Goal: Task Accomplishment & Management: Use online tool/utility

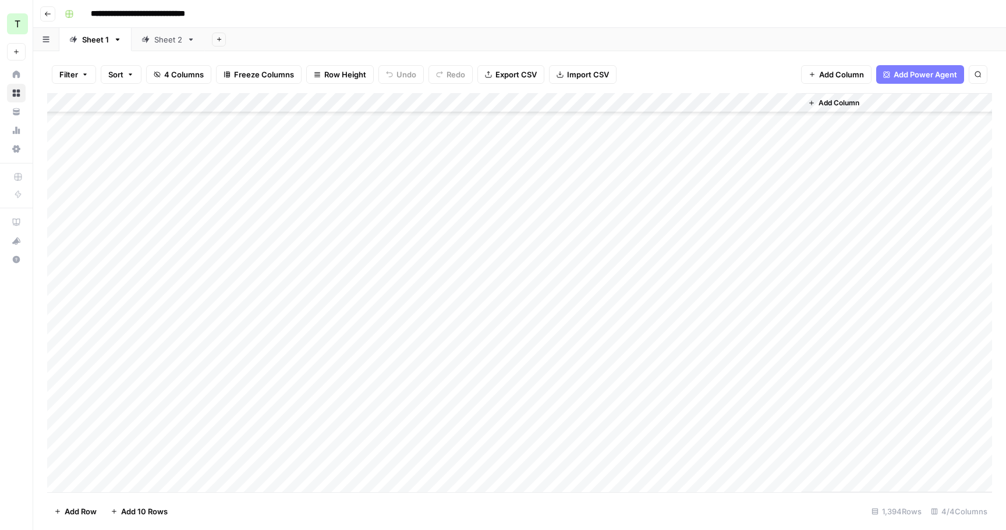
scroll to position [366, 0]
click at [516, 73] on span "Export CSV" at bounding box center [515, 75] width 41 height 12
click at [164, 43] on div "Sheet 2" at bounding box center [168, 40] width 28 height 12
click at [215, 43] on button "Add Sheet" at bounding box center [219, 40] width 14 height 14
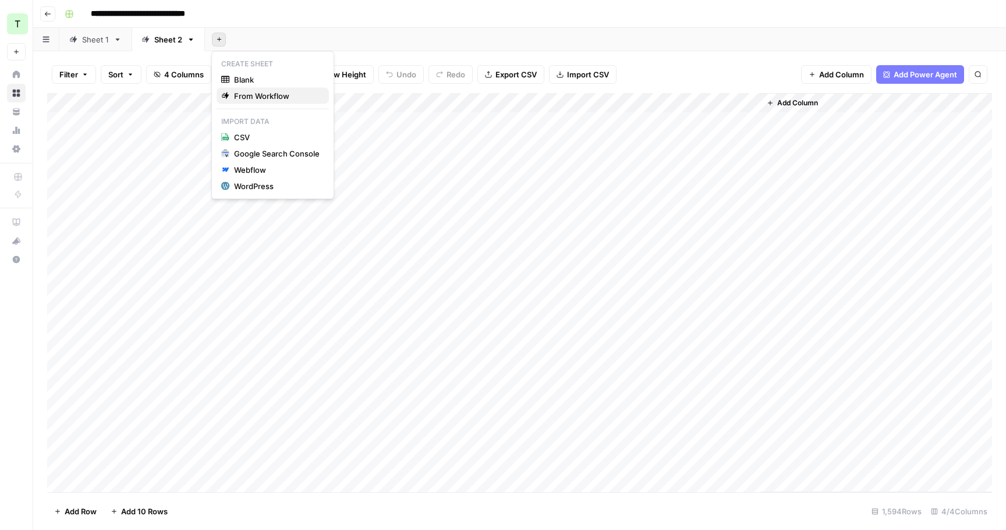
click at [235, 95] on span "From Workflow" at bounding box center [277, 96] width 86 height 12
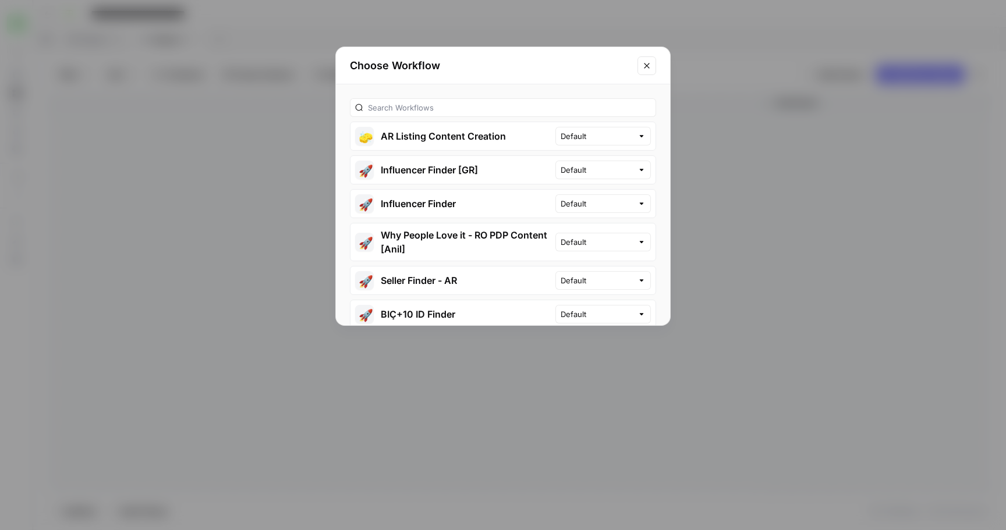
click at [414, 141] on button "🧽 AR Listing Content Creation" at bounding box center [452, 136] width 205 height 28
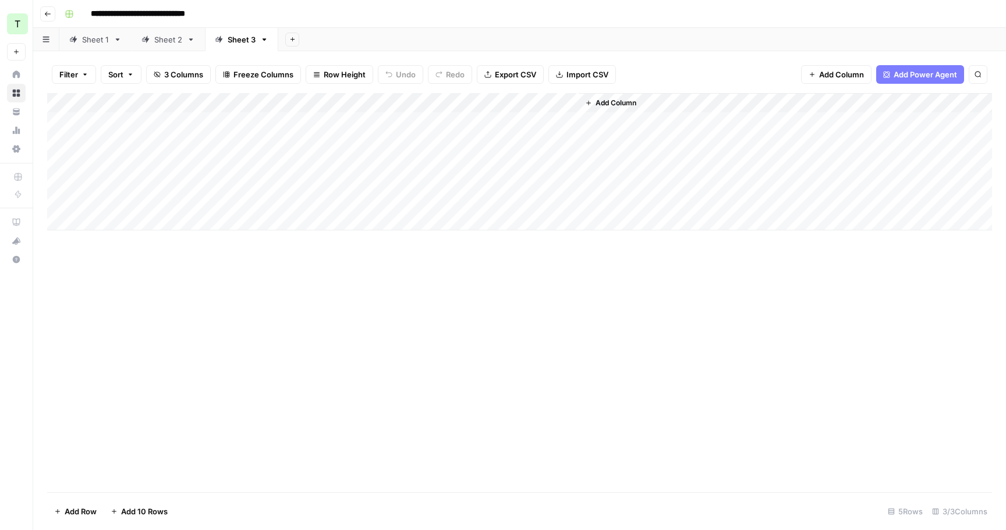
click at [165, 41] on div "Sheet 2" at bounding box center [168, 40] width 28 height 12
click at [504, 74] on span "Export CSV" at bounding box center [515, 75] width 41 height 12
click at [225, 40] on div "Sheet 3" at bounding box center [235, 40] width 41 height 12
drag, startPoint x: 312, startPoint y: 103, endPoint x: 158, endPoint y: 102, distance: 153.6
click at [158, 102] on div "Add Column" at bounding box center [519, 161] width 944 height 137
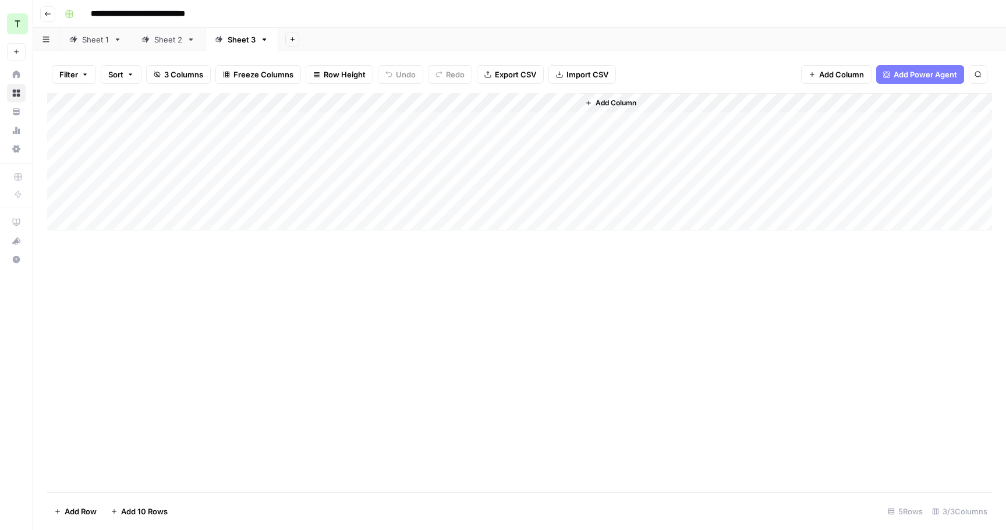
click at [198, 117] on div "Add Column" at bounding box center [519, 161] width 944 height 137
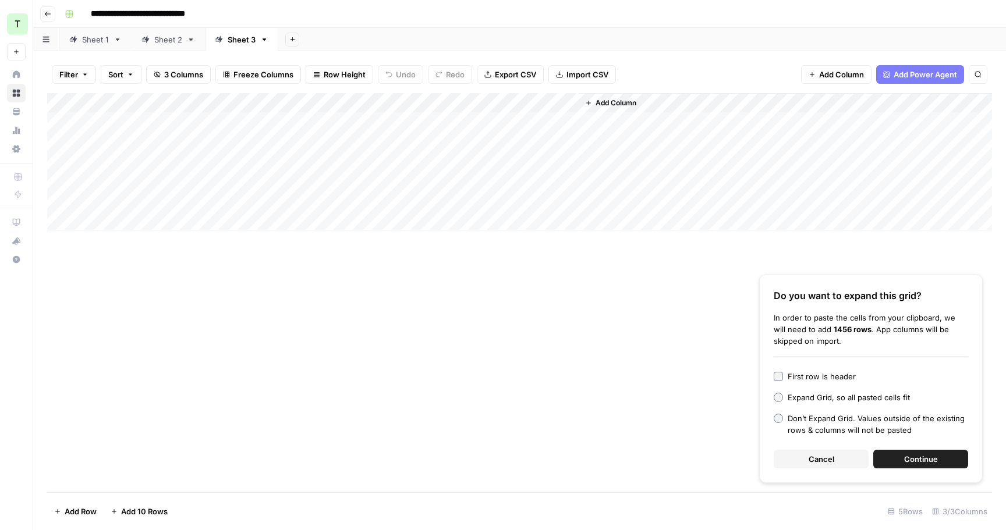
click at [913, 464] on span "Continue" at bounding box center [921, 459] width 34 height 12
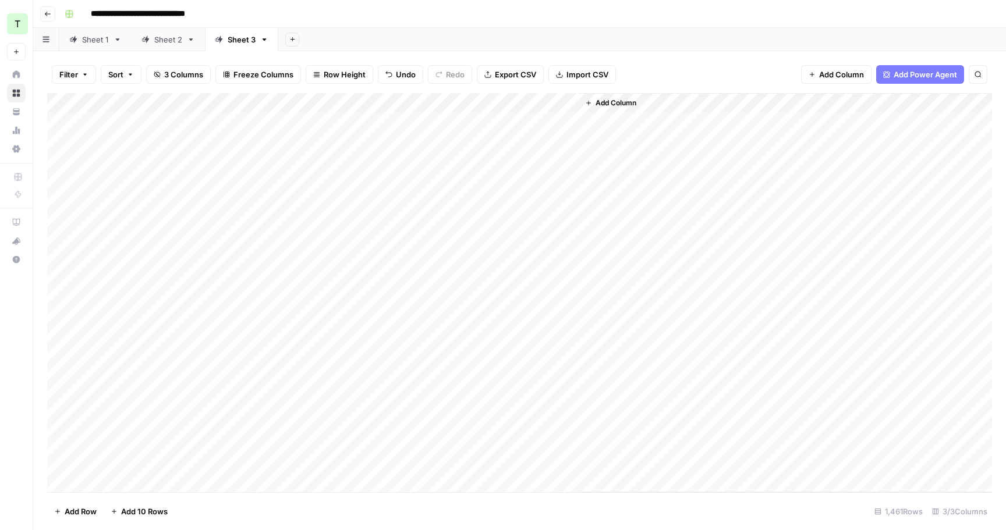
click at [568, 106] on div "Add Column" at bounding box center [519, 292] width 944 height 399
click at [589, 184] on span "First 10 Rows" at bounding box center [609, 188] width 73 height 12
click at [169, 41] on div "Sheet 2" at bounding box center [168, 40] width 28 height 12
click at [525, 74] on span "Export CSV" at bounding box center [515, 75] width 41 height 12
click at [235, 43] on div "Sheet 3" at bounding box center [242, 40] width 28 height 12
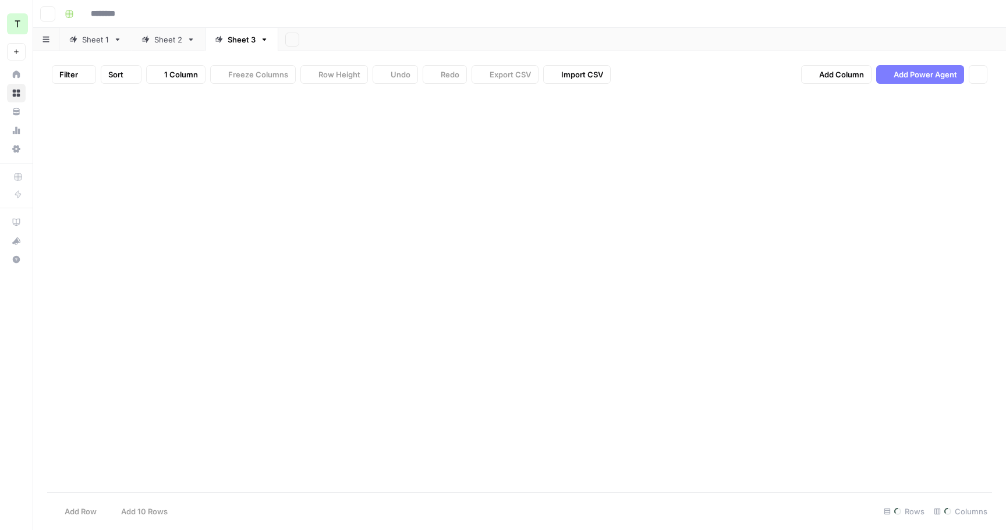
type input "**********"
click at [568, 100] on div "Add Column" at bounding box center [519, 292] width 944 height 399
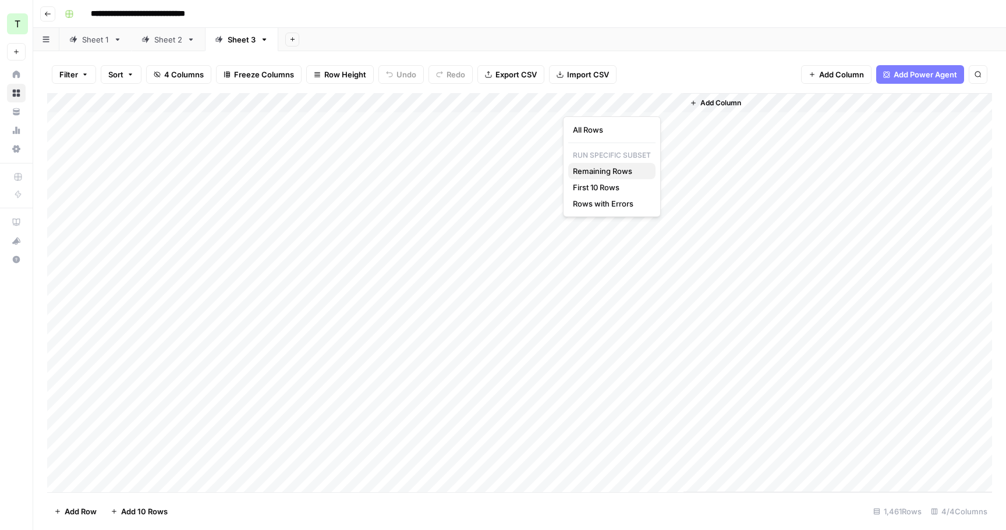
click at [594, 177] on button "Remaining Rows" at bounding box center [611, 171] width 87 height 16
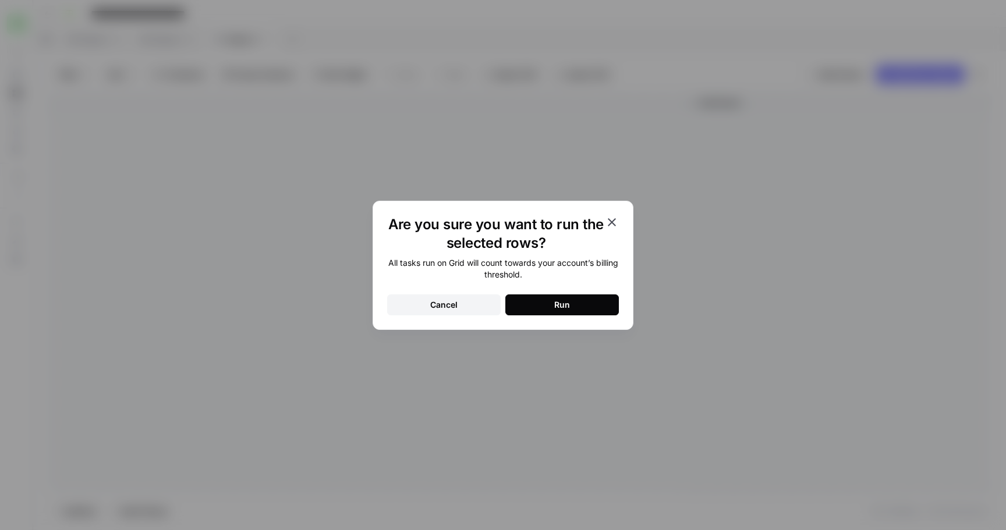
click at [594, 177] on div "Are you sure you want to run the selected rows? All tasks run on Grid will coun…" at bounding box center [503, 265] width 1006 height 530
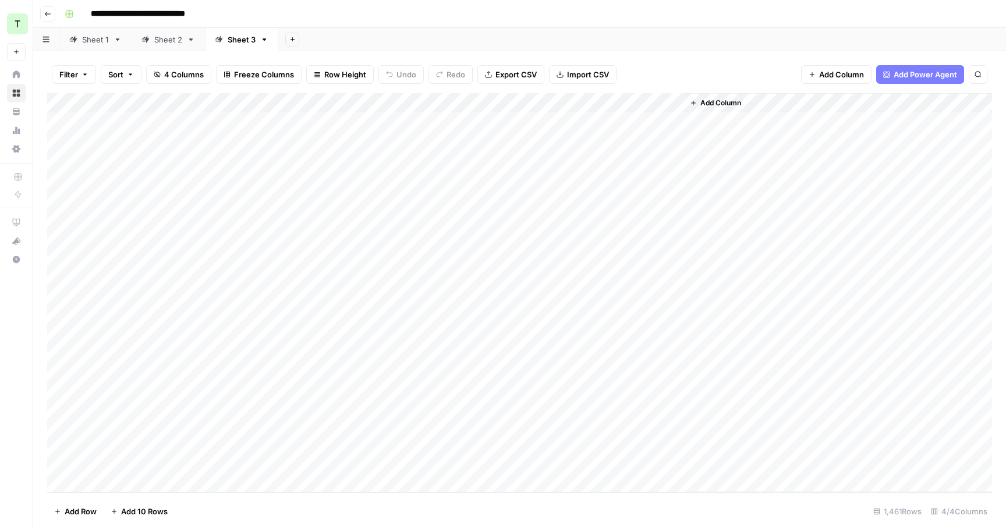
click at [568, 99] on div "Add Column" at bounding box center [519, 292] width 944 height 399
click at [590, 169] on span "Remaining Rows" at bounding box center [609, 171] width 73 height 12
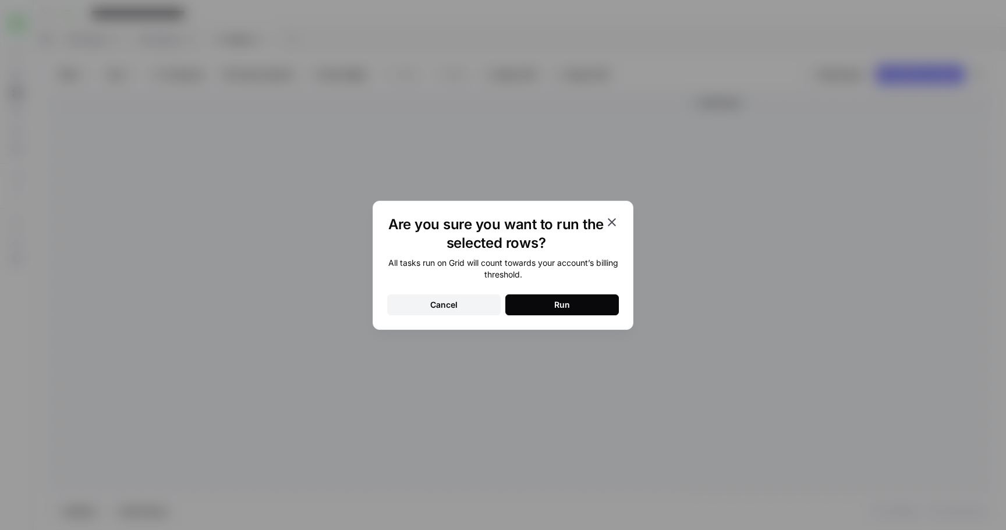
click at [564, 300] on div "Run" at bounding box center [562, 305] width 16 height 12
